Goal: Transaction & Acquisition: Purchase product/service

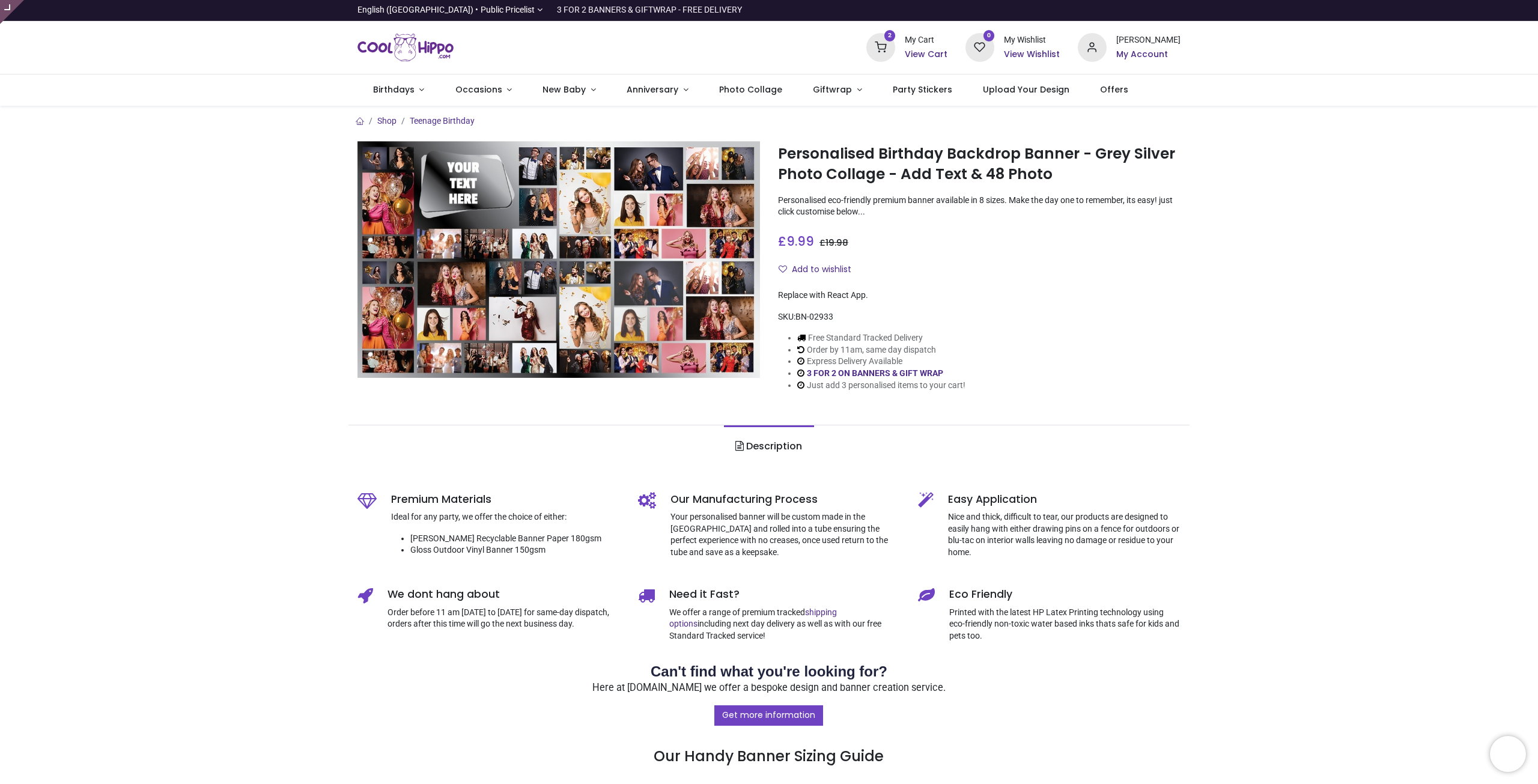
type input "**********"
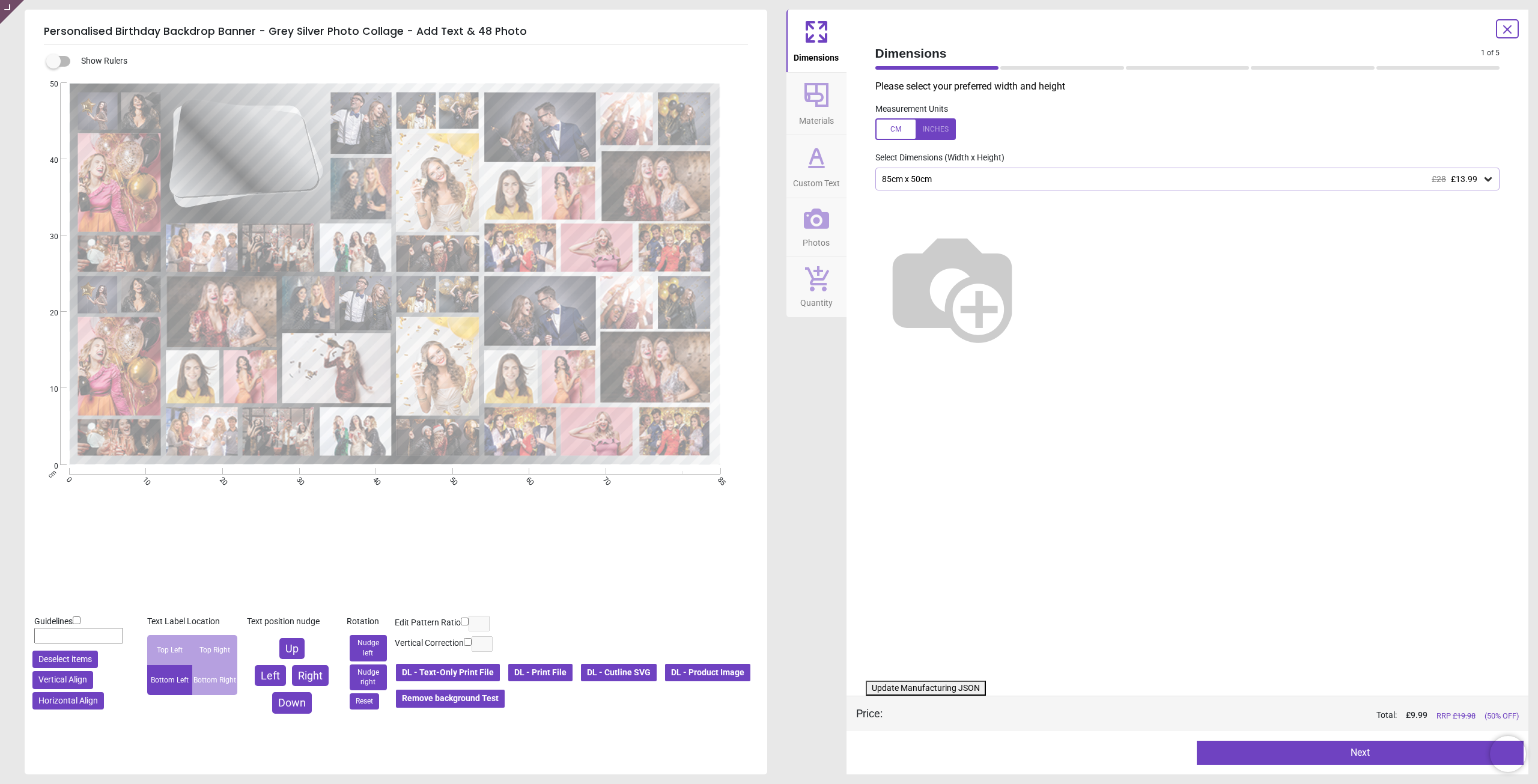
type textarea "**********"
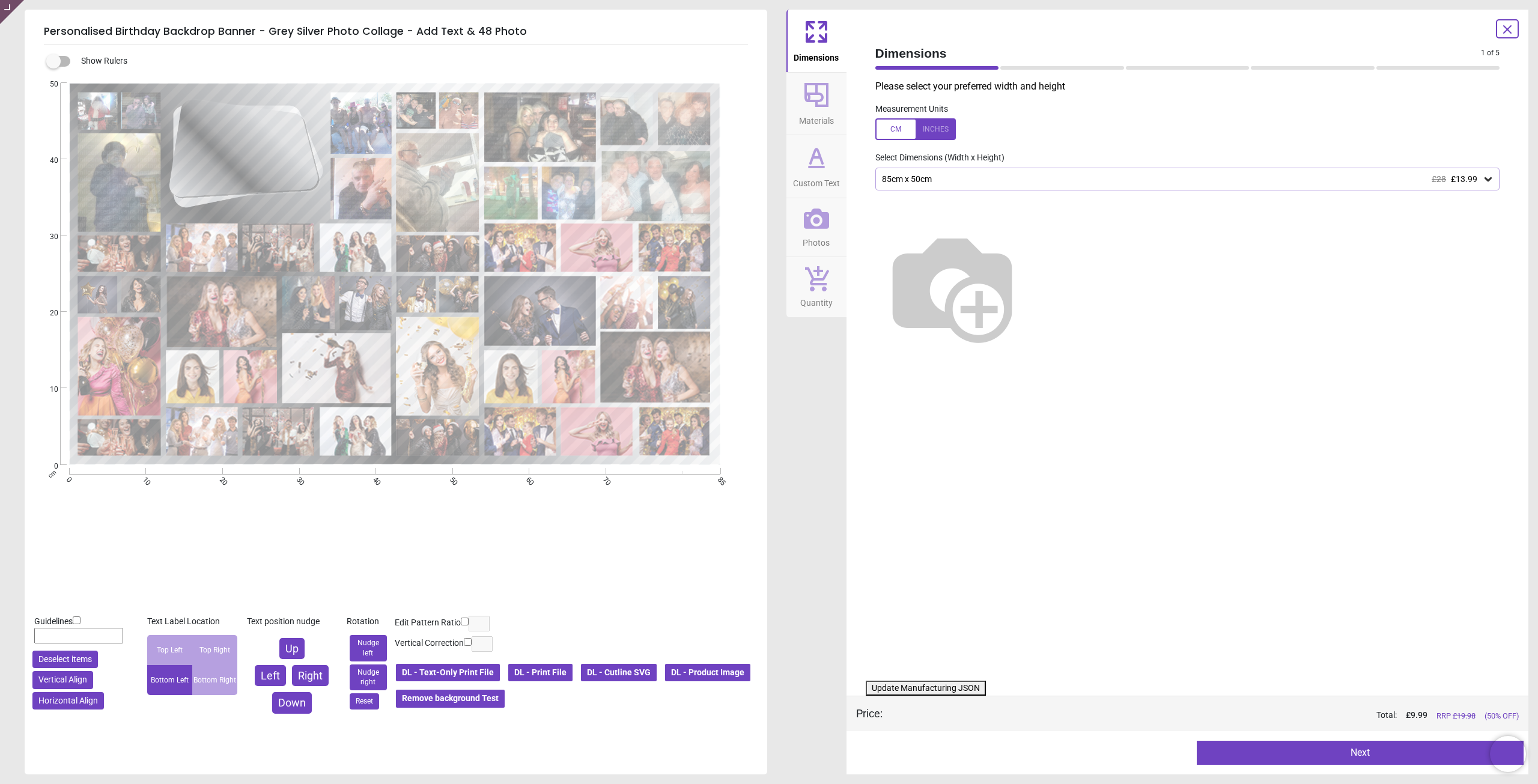
drag, startPoint x: 822, startPoint y: 162, endPoint x: 830, endPoint y: 165, distance: 8.5
click at [823, 162] on icon at bounding box center [817, 157] width 29 height 29
